Goal: Task Accomplishment & Management: Complete application form

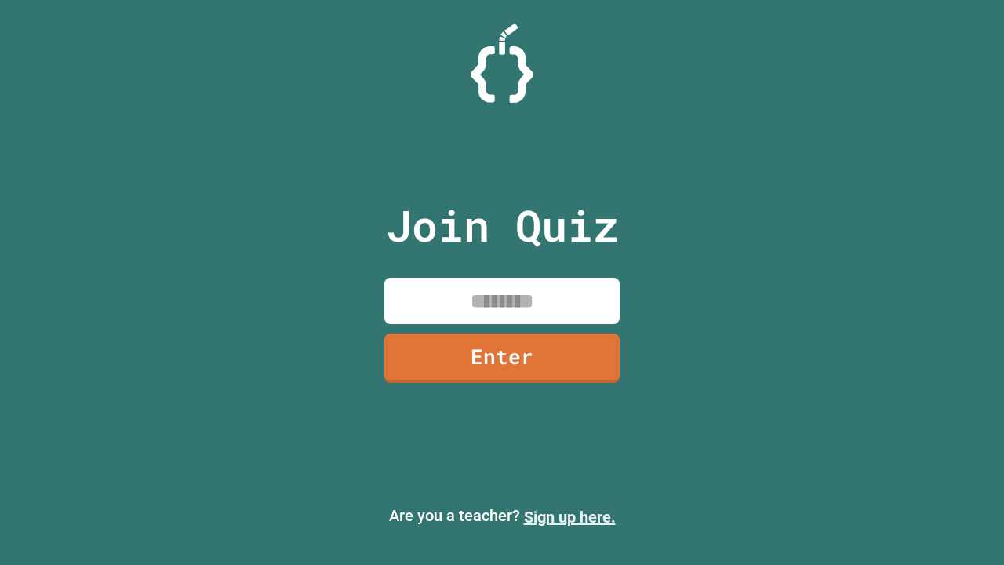
click at [570, 517] on link "Sign up here." at bounding box center [570, 517] width 92 height 19
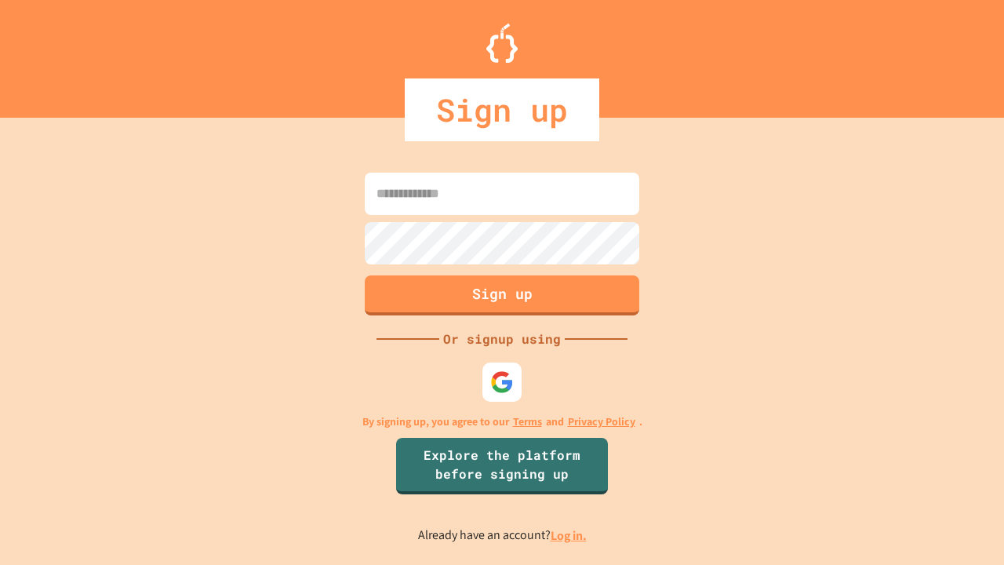
click at [570, 535] on link "Log in." at bounding box center [569, 535] width 36 height 16
